Goal: Information Seeking & Learning: Learn about a topic

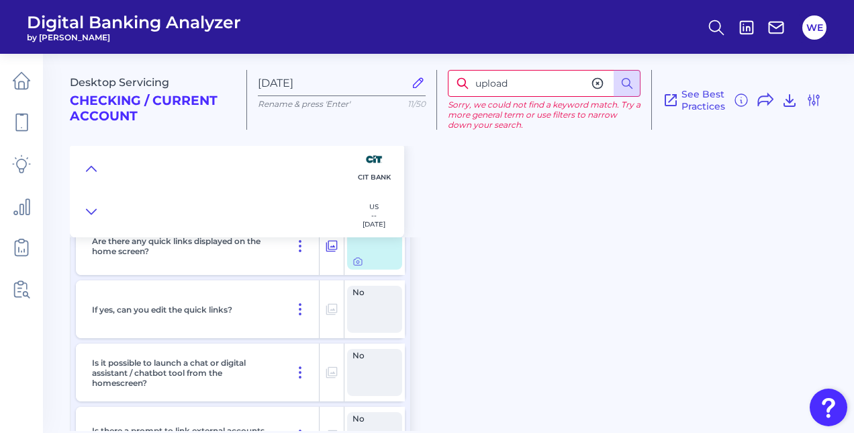
scroll to position [1687, 0]
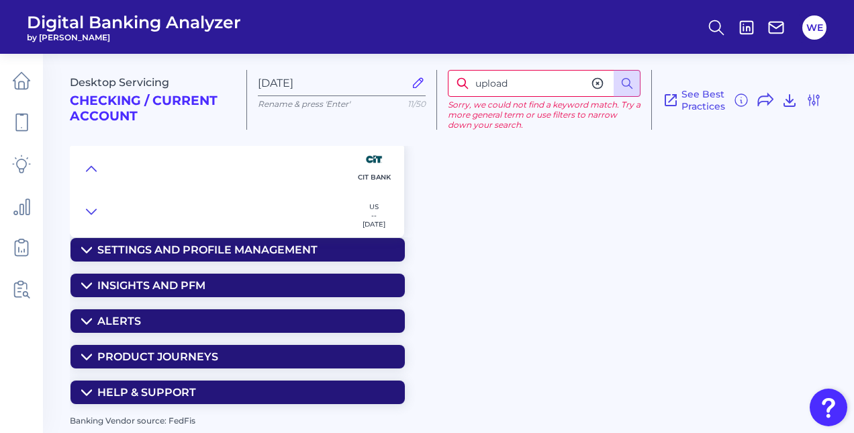
click at [306, 244] on div "Settings and Profile Management" at bounding box center [207, 249] width 220 height 13
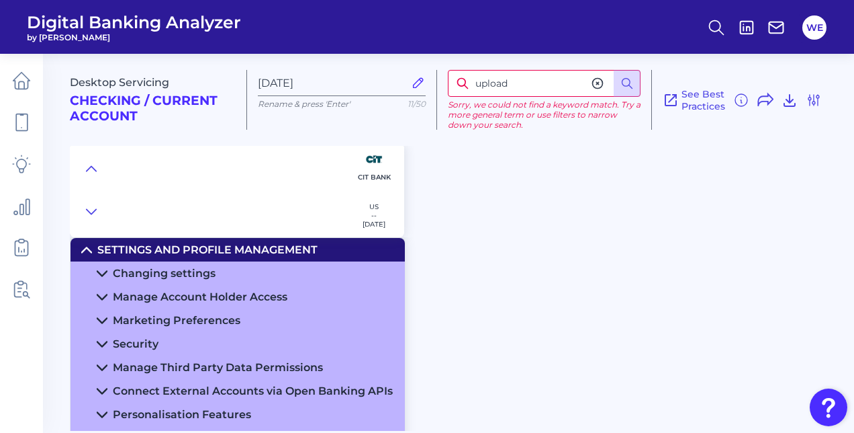
click at [167, 273] on div "Changing settings" at bounding box center [164, 273] width 103 height 13
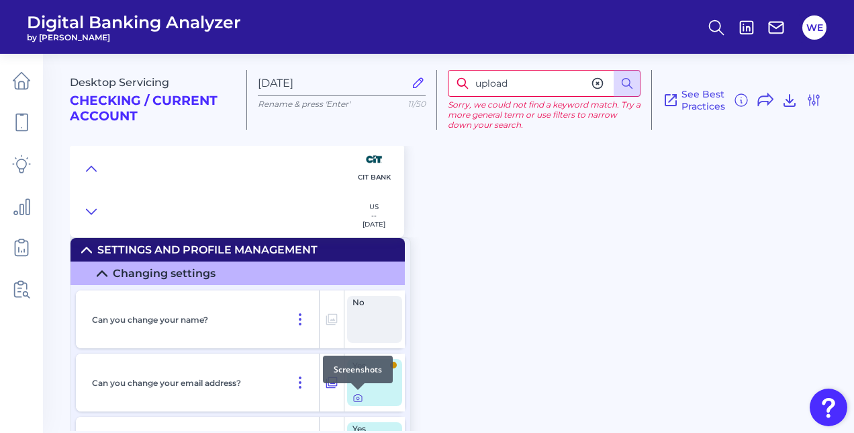
click at [355, 401] on icon at bounding box center [358, 397] width 8 height 7
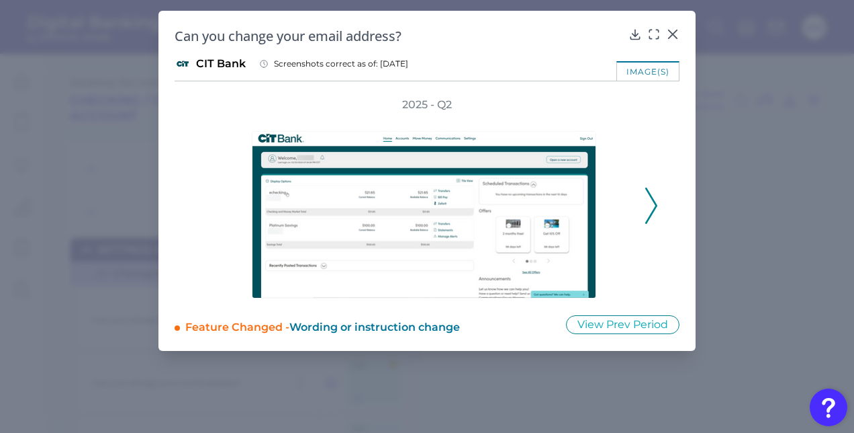
click at [650, 211] on icon at bounding box center [651, 205] width 12 height 36
click at [651, 36] on icon at bounding box center [653, 34] width 13 height 13
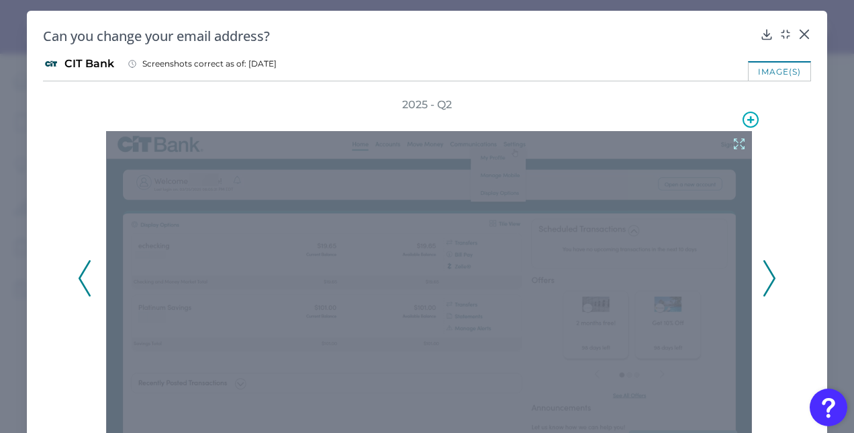
click at [732, 143] on icon at bounding box center [739, 143] width 15 height 15
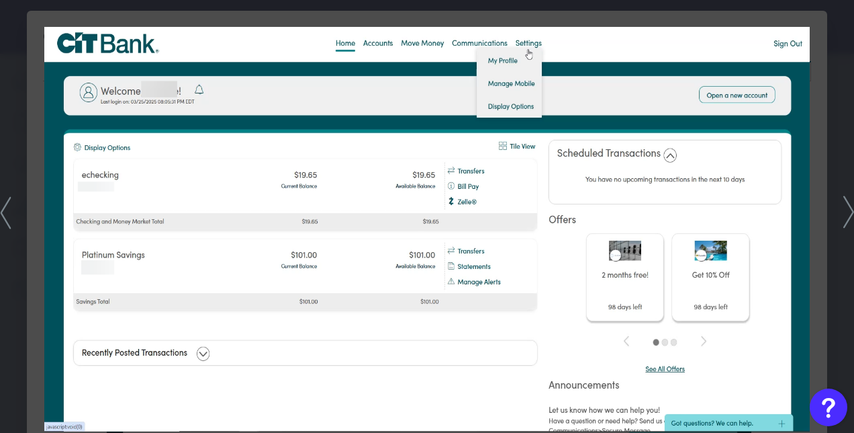
click at [846, 108] on div at bounding box center [427, 216] width 854 height 433
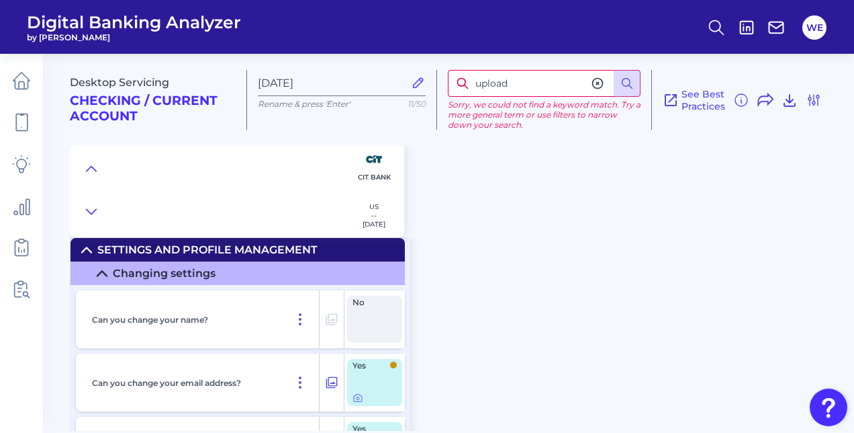
click at [595, 90] on icon at bounding box center [597, 83] width 13 height 13
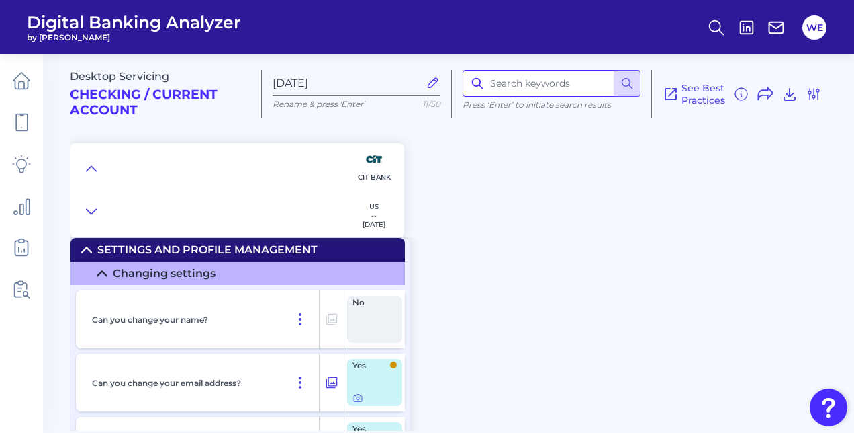
click at [595, 90] on input at bounding box center [552, 83] width 178 height 27
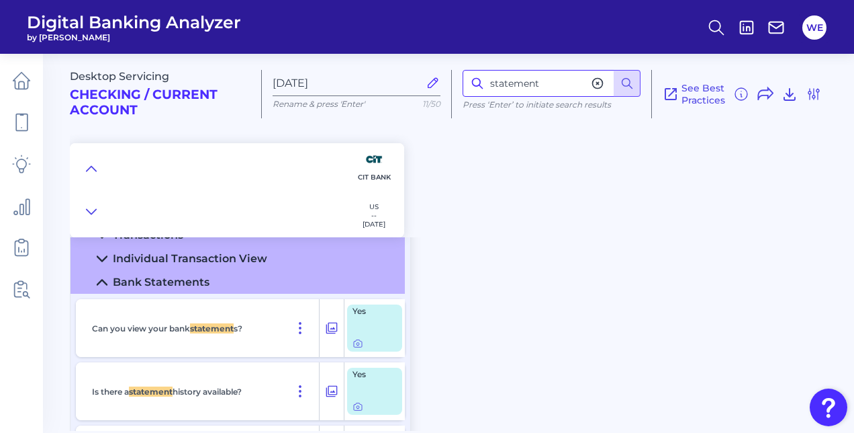
scroll to position [2161, 0]
click at [360, 413] on div "Yes" at bounding box center [374, 390] width 55 height 47
click at [359, 407] on icon at bounding box center [358, 405] width 11 height 11
click at [357, 345] on icon at bounding box center [358, 343] width 3 height 3
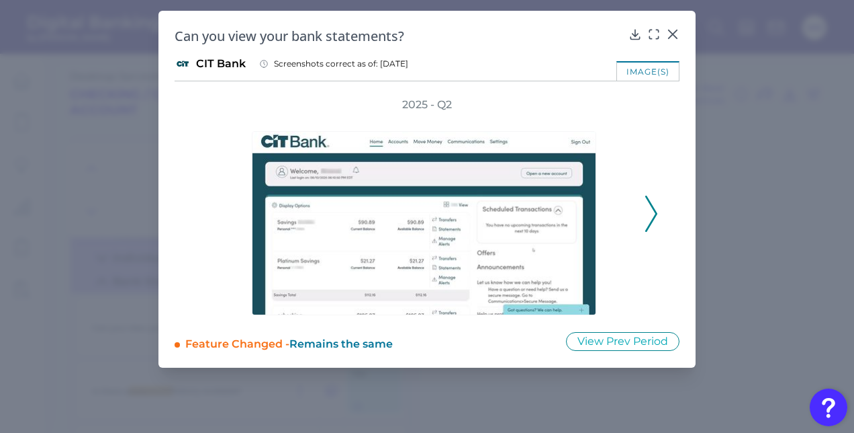
click at [651, 214] on icon at bounding box center [651, 213] width 12 height 36
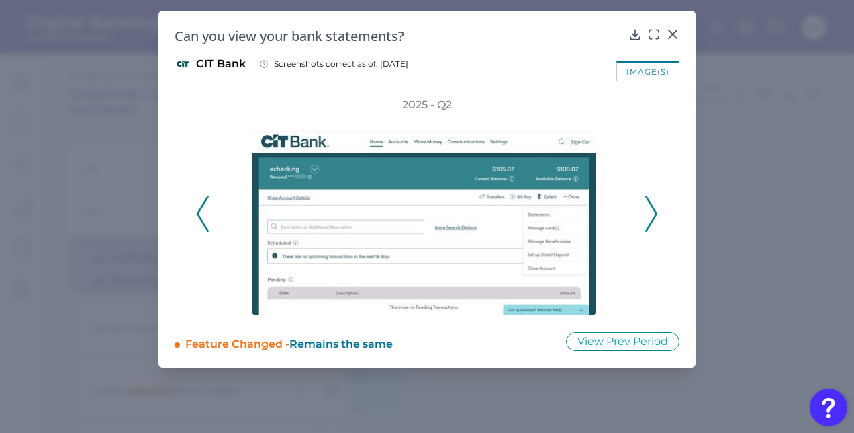
click at [651, 216] on icon at bounding box center [651, 213] width 12 height 36
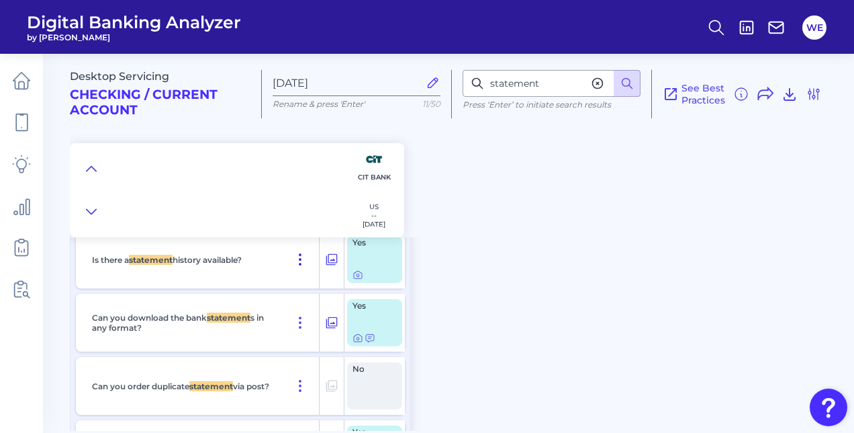
scroll to position [2306, 0]
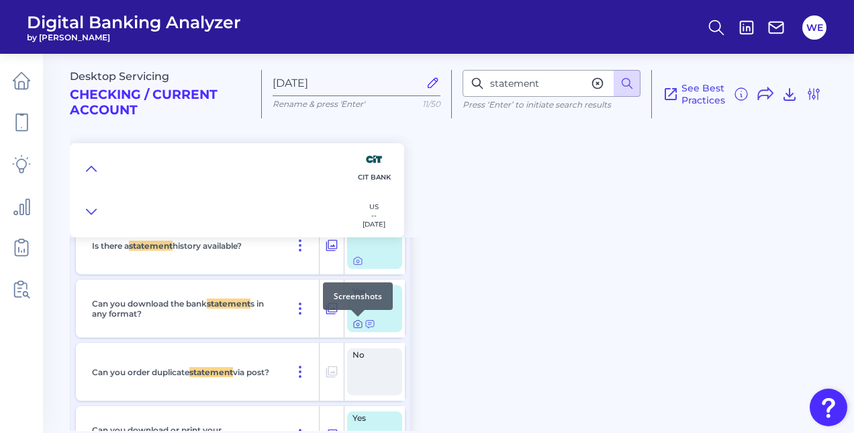
click at [357, 324] on icon at bounding box center [358, 323] width 11 height 11
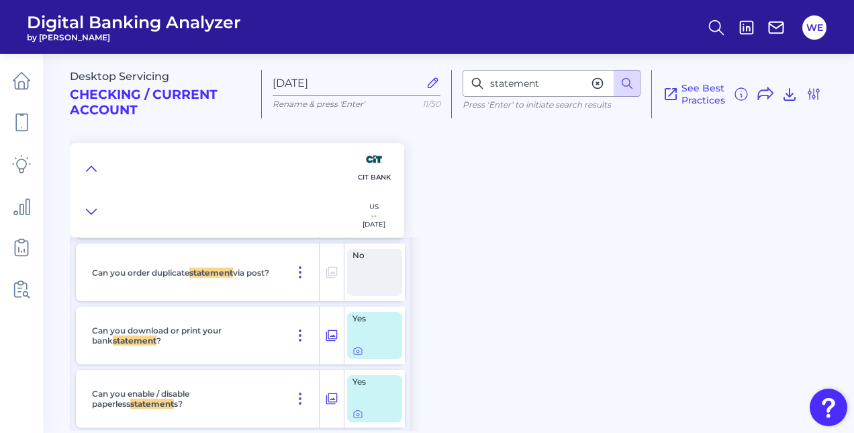
scroll to position [2435, 0]
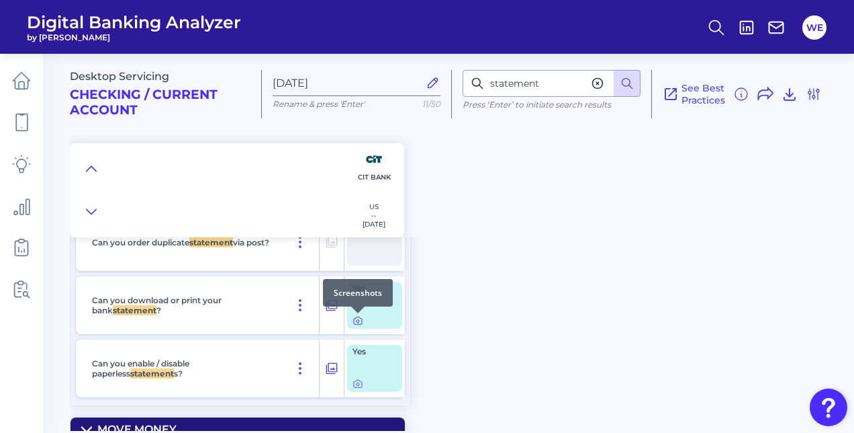
click at [357, 316] on div at bounding box center [357, 312] width 13 height 13
click at [357, 321] on icon at bounding box center [358, 320] width 11 height 11
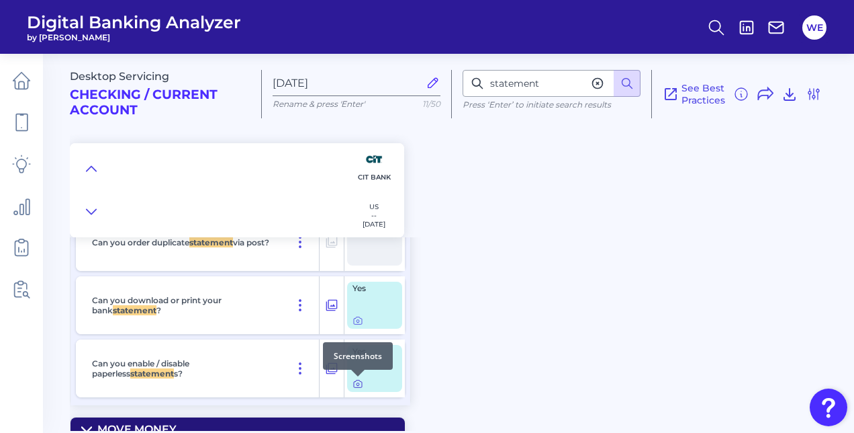
click at [357, 386] on icon at bounding box center [358, 383] width 11 height 11
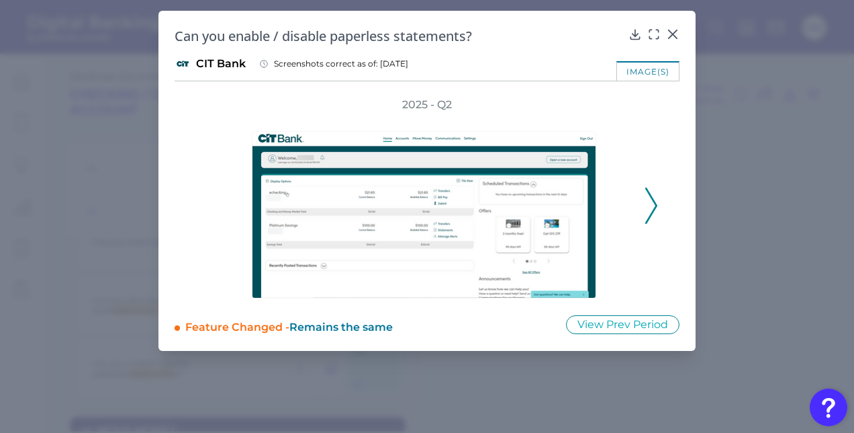
click at [656, 214] on icon at bounding box center [651, 205] width 12 height 36
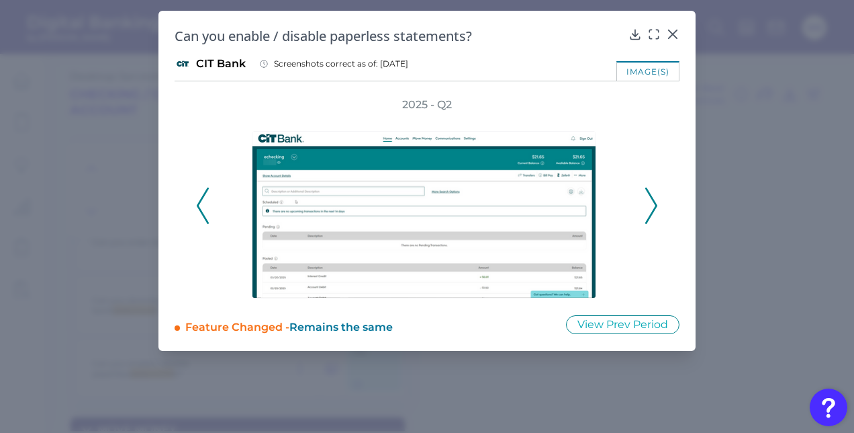
click at [656, 214] on icon at bounding box center [651, 205] width 12 height 36
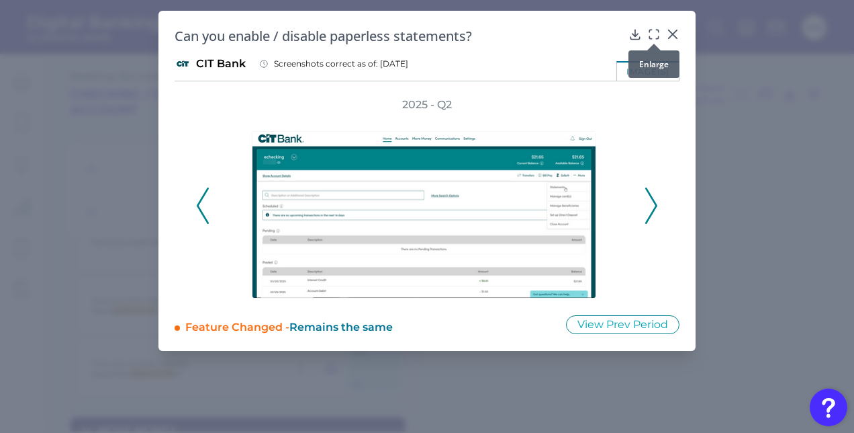
click at [658, 28] on icon at bounding box center [653, 34] width 13 height 13
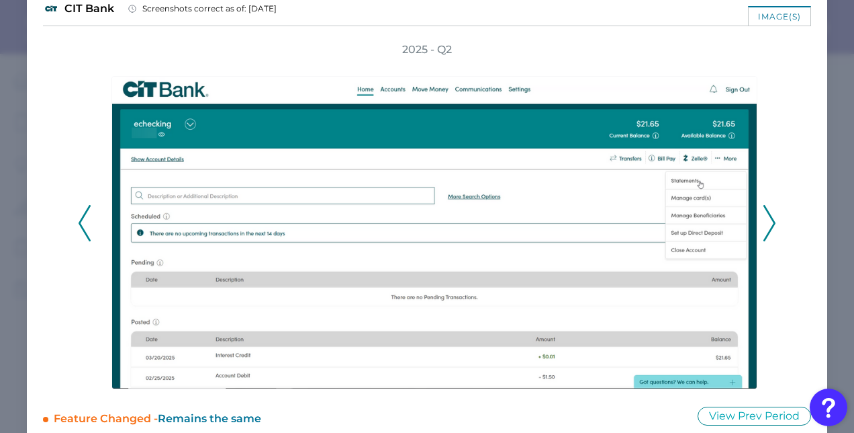
scroll to position [67, 0]
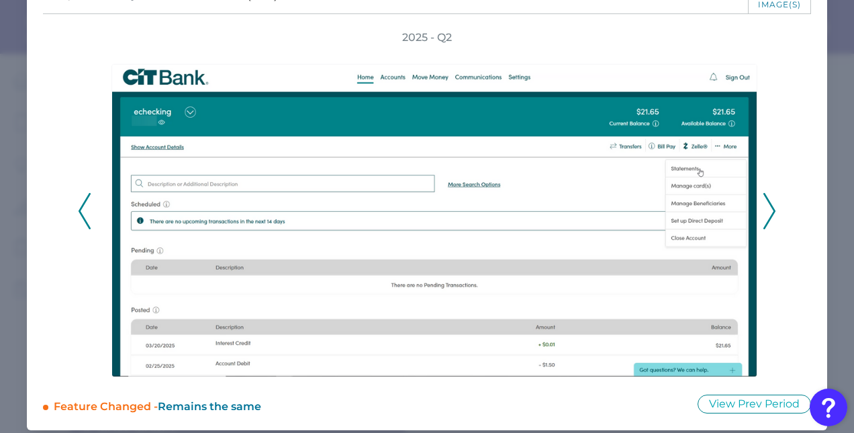
click at [764, 218] on polyline at bounding box center [769, 211] width 10 height 34
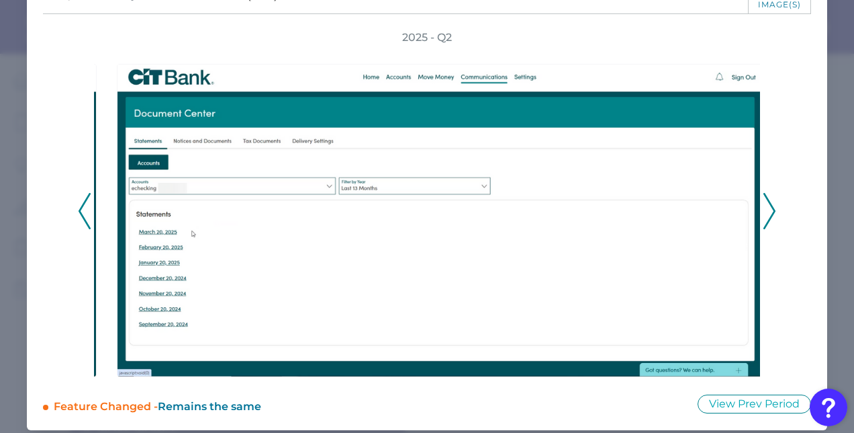
click at [764, 218] on polyline at bounding box center [769, 211] width 10 height 34
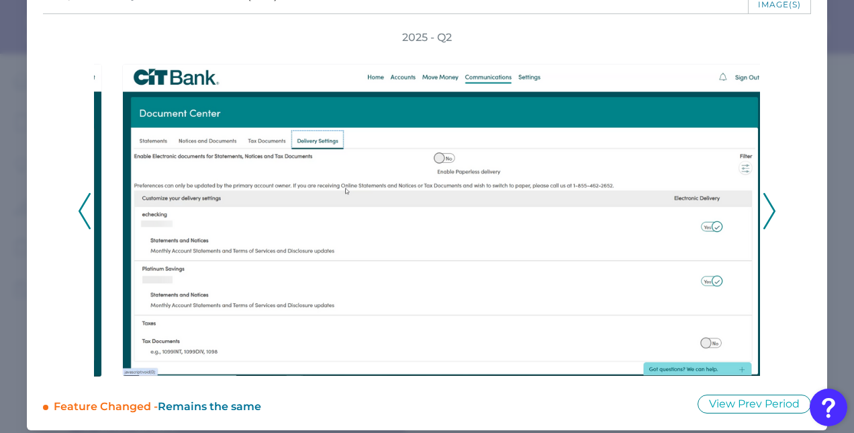
click at [767, 216] on icon at bounding box center [770, 211] width 12 height 36
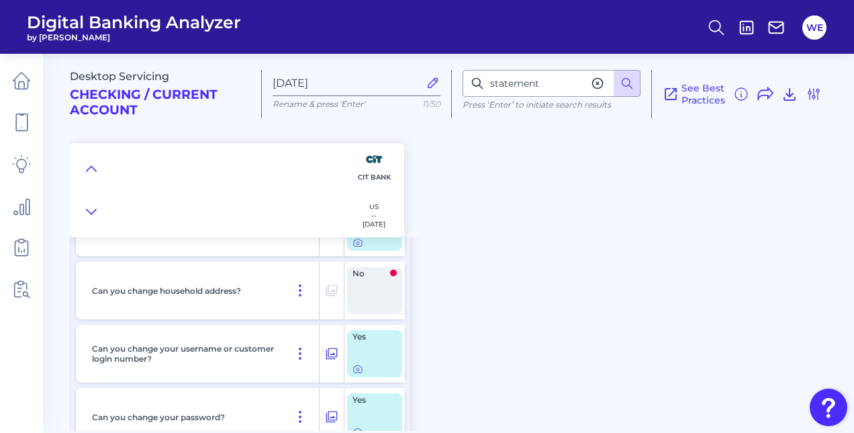
scroll to position [3030, 0]
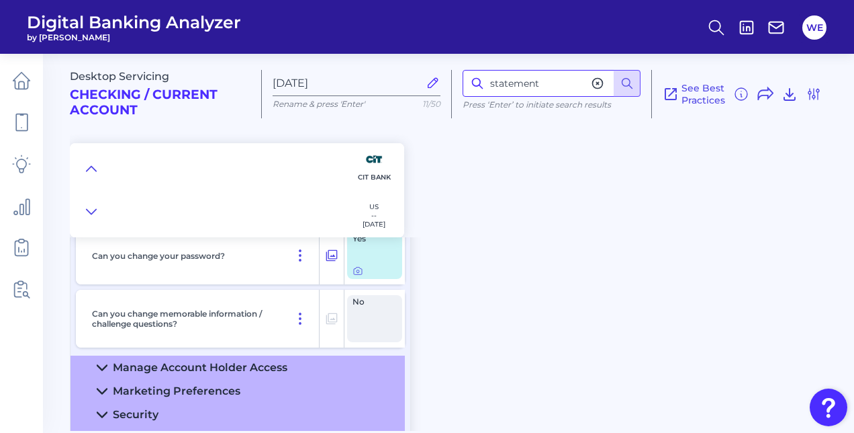
click at [557, 91] on input "statement" at bounding box center [552, 83] width 178 height 27
type input "message"
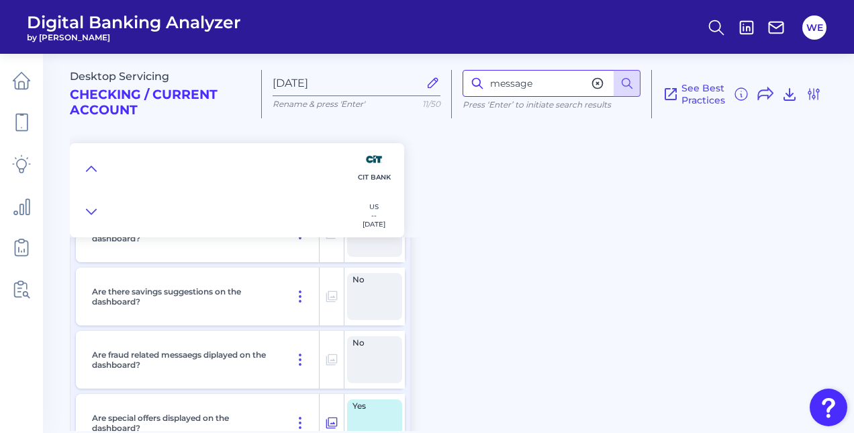
scroll to position [0, 0]
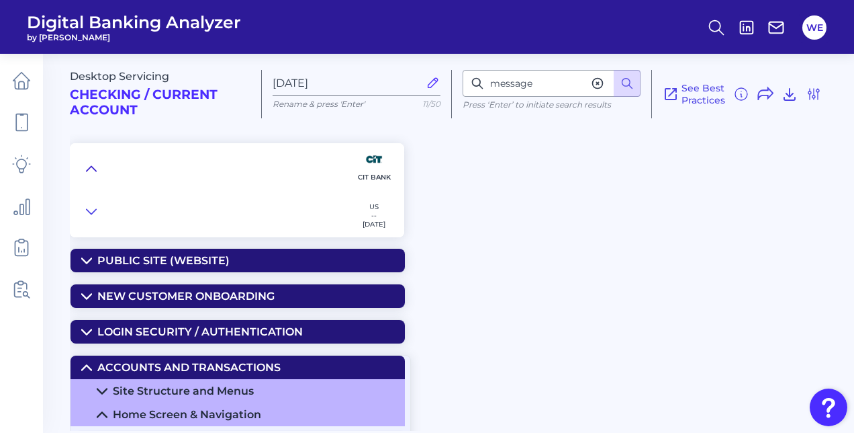
click at [89, 169] on icon at bounding box center [91, 168] width 9 height 5
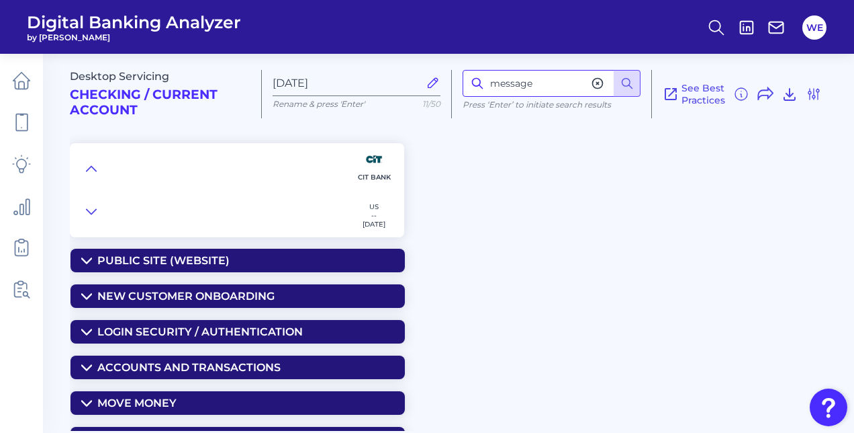
click at [531, 89] on input "message" at bounding box center [552, 83] width 178 height 27
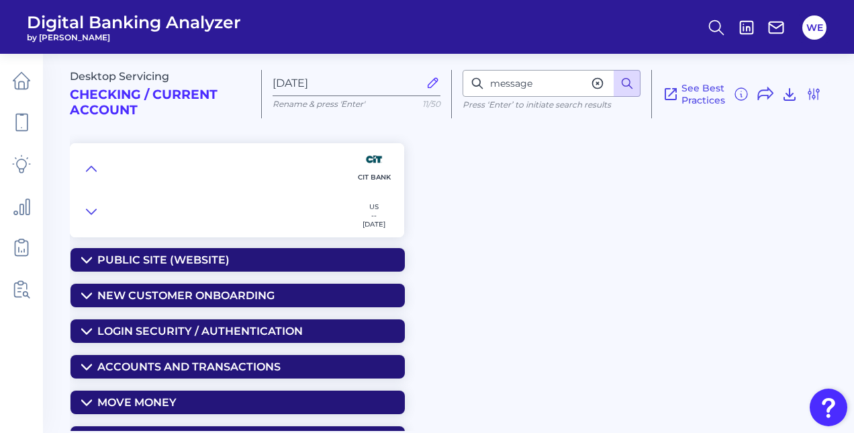
click at [623, 82] on icon at bounding box center [627, 83] width 13 height 13
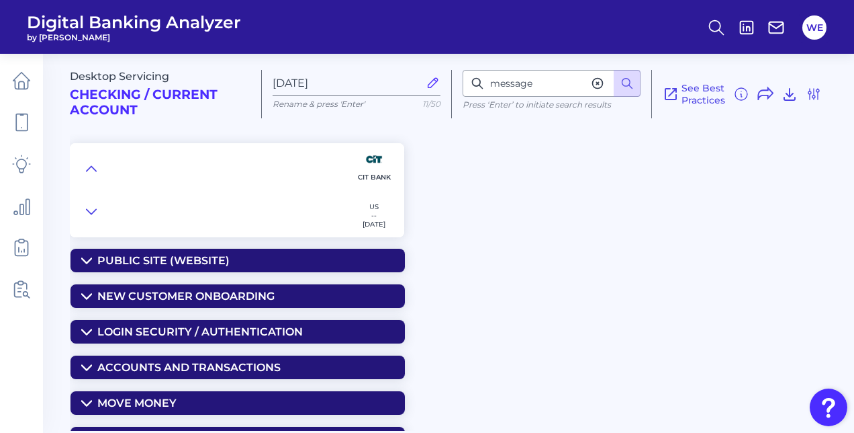
scroll to position [187, 0]
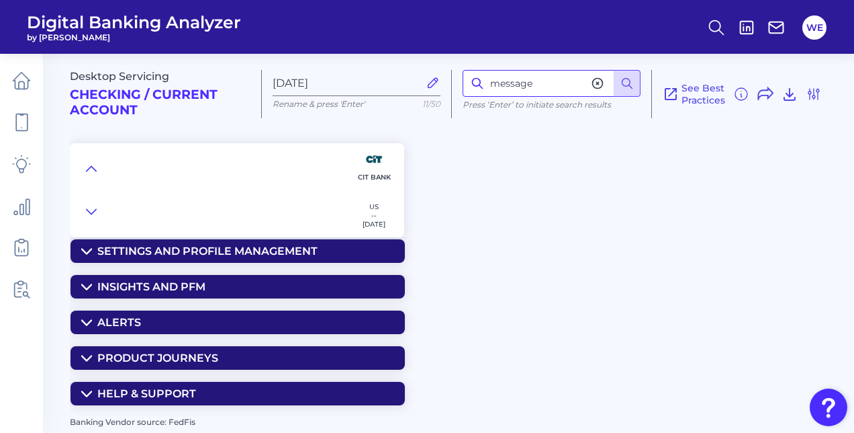
click at [583, 89] on input "message" at bounding box center [552, 83] width 178 height 27
click at [592, 89] on icon at bounding box center [597, 83] width 13 height 13
click at [588, 87] on input at bounding box center [552, 83] width 178 height 27
type input "message"
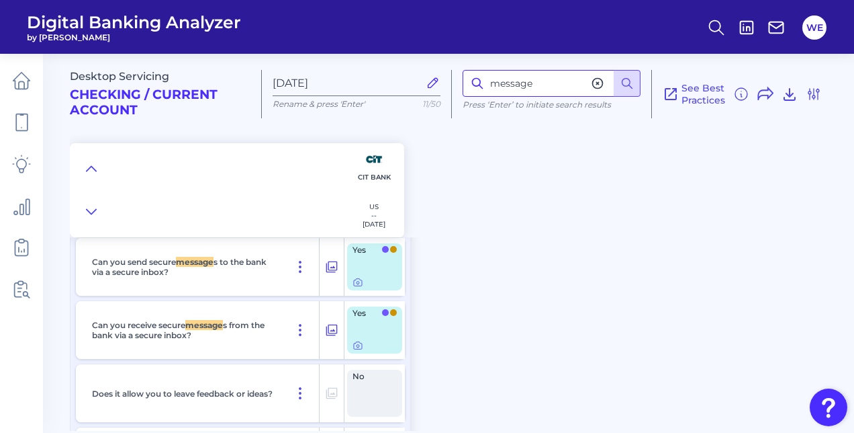
scroll to position [3273, 0]
click at [357, 282] on icon at bounding box center [358, 282] width 3 height 3
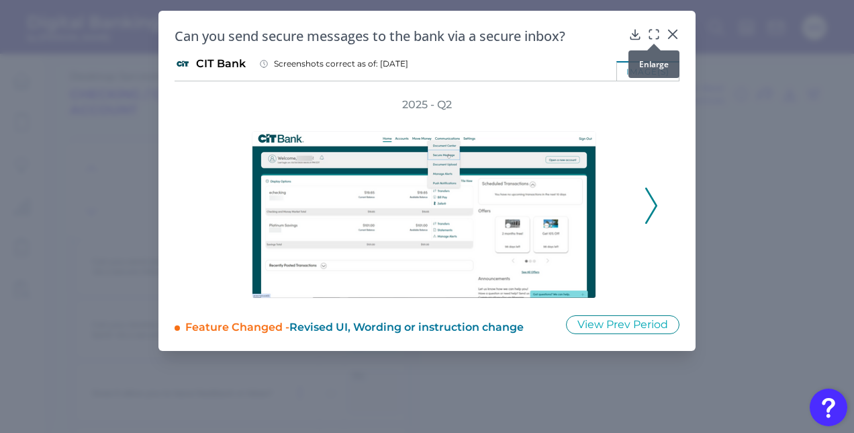
click at [658, 31] on icon at bounding box center [657, 31] width 2 height 2
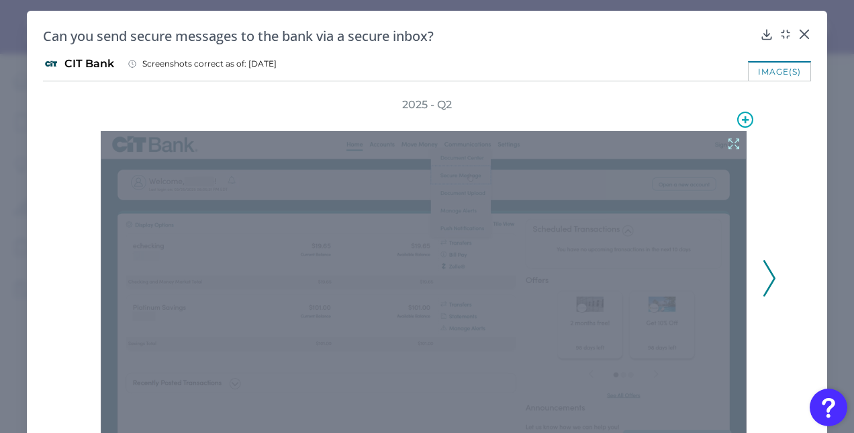
click at [730, 136] on icon at bounding box center [734, 143] width 15 height 15
